Goal: Task Accomplishment & Management: Use online tool/utility

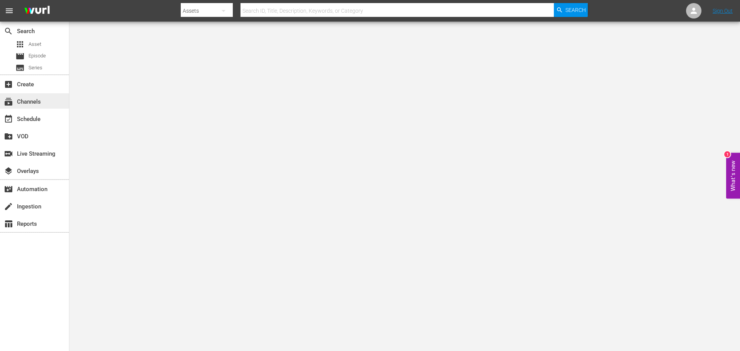
click at [22, 103] on div "subscriptions Channels" at bounding box center [21, 100] width 43 height 7
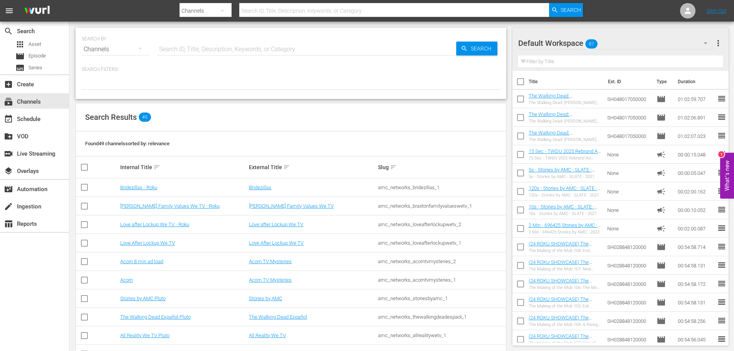
click at [178, 54] on input "text" at bounding box center [306, 49] width 299 height 19
type input "stories"
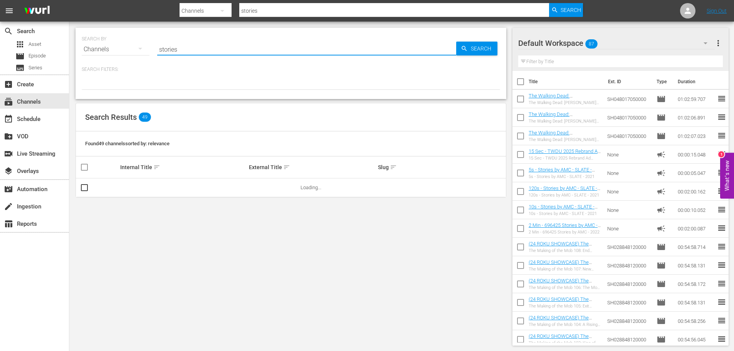
type input "stories by amc"
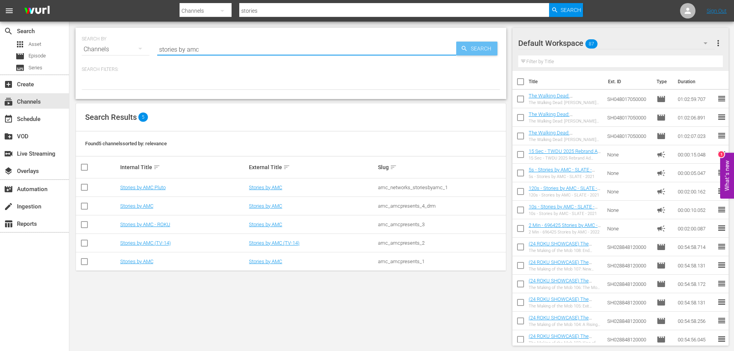
type input "stories by amc"
click at [142, 222] on link "Stories by AMC - ROKU" at bounding box center [145, 225] width 50 height 6
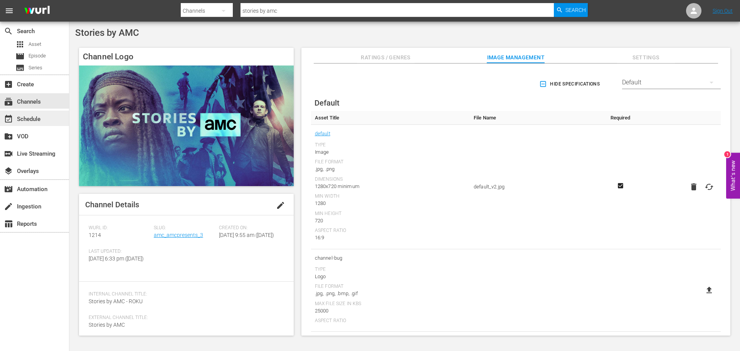
click at [32, 116] on div "event_available Schedule" at bounding box center [21, 117] width 43 height 7
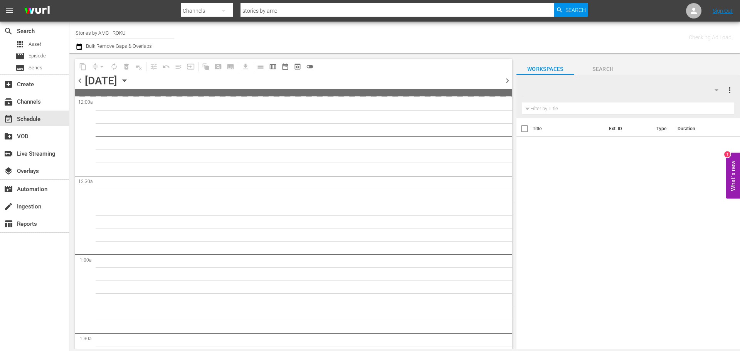
click at [129, 77] on icon "button" at bounding box center [124, 80] width 8 height 8
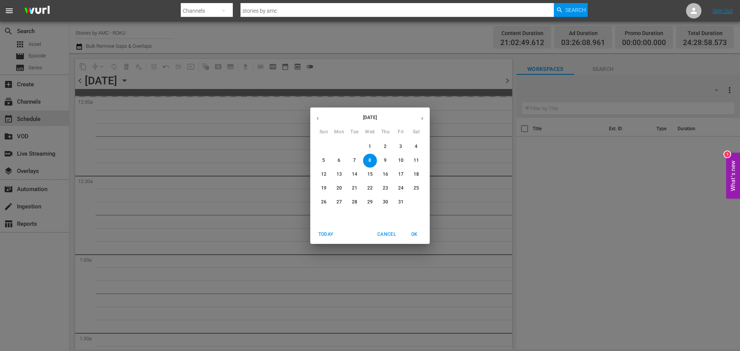
click at [371, 171] on p "15" at bounding box center [369, 174] width 5 height 7
